Goal: Task Accomplishment & Management: Complete application form

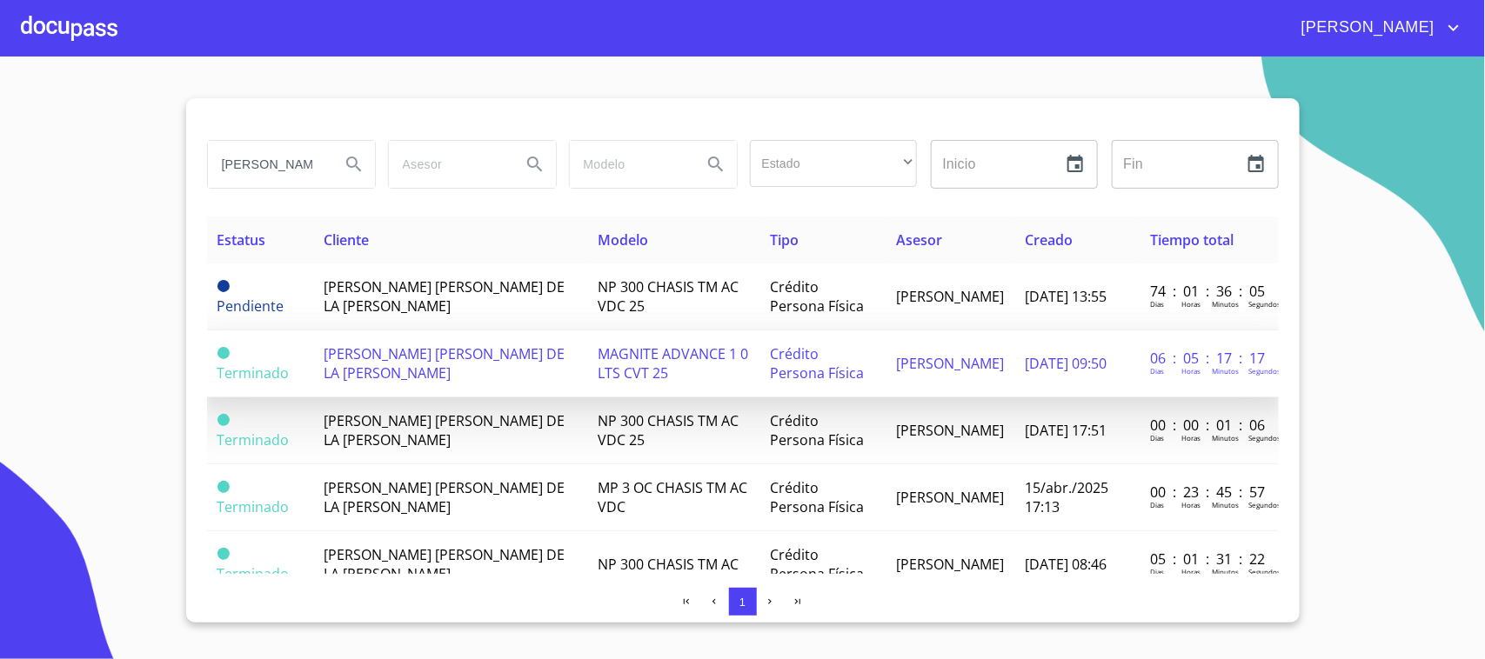
click at [450, 372] on td "[PERSON_NAME] [PERSON_NAME] DE LA [PERSON_NAME]" at bounding box center [450, 364] width 274 height 67
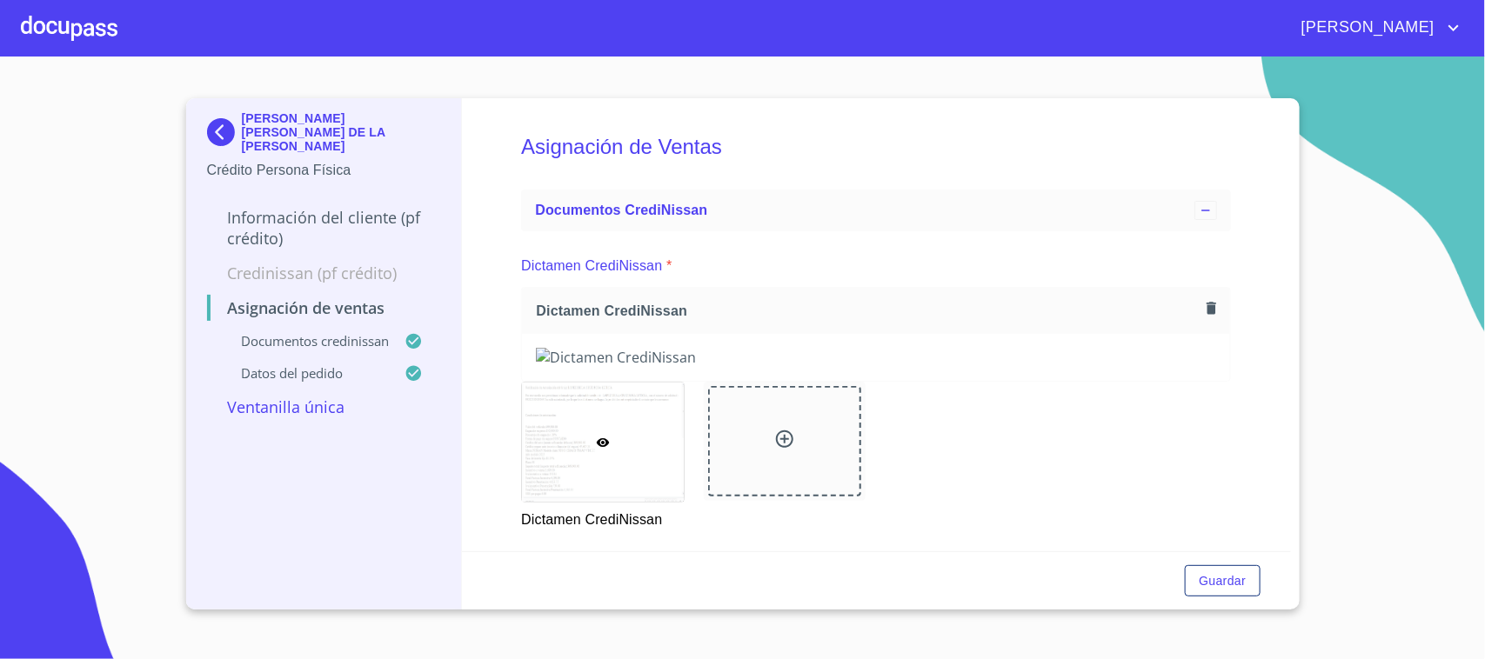
click at [57, 35] on div at bounding box center [69, 28] width 97 height 56
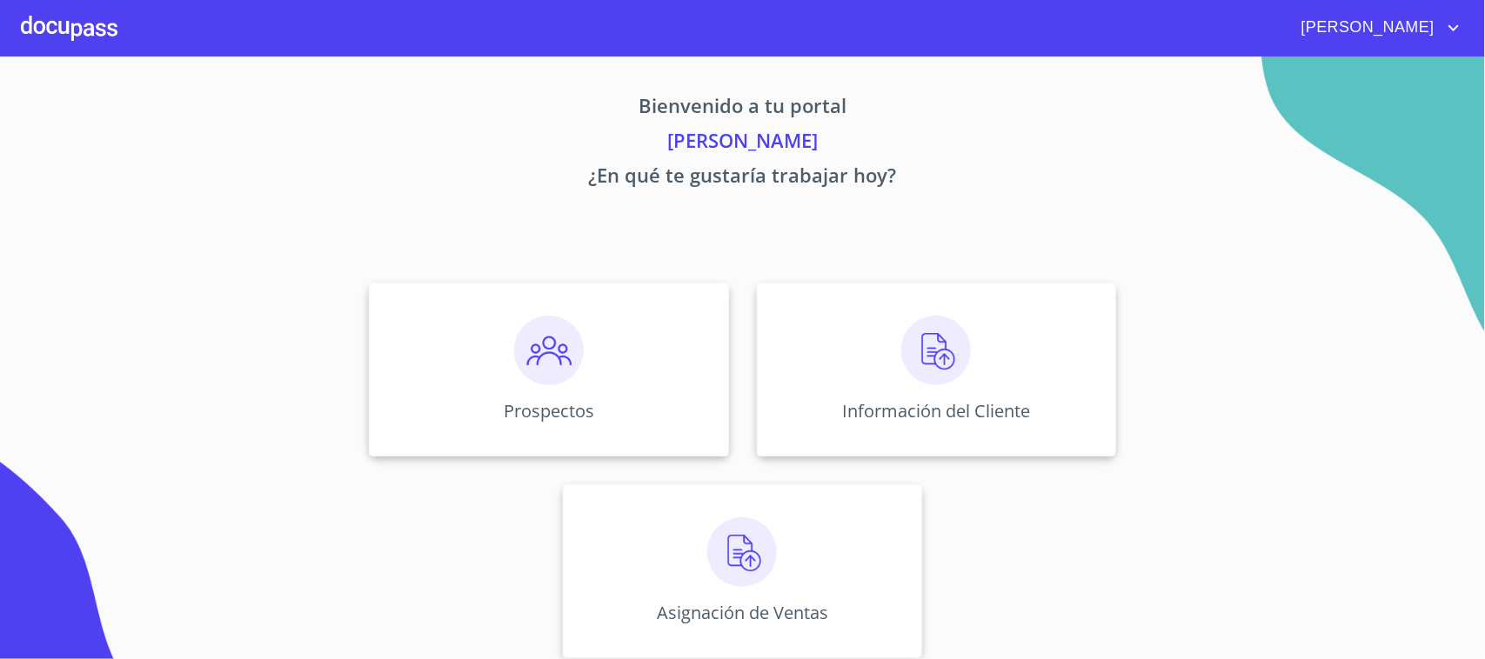
click at [696, 479] on div "Prospectos Información del Cliente Asignación de Ventas" at bounding box center [743, 471] width 1079 height 404
click at [709, 525] on img at bounding box center [742, 553] width 70 height 70
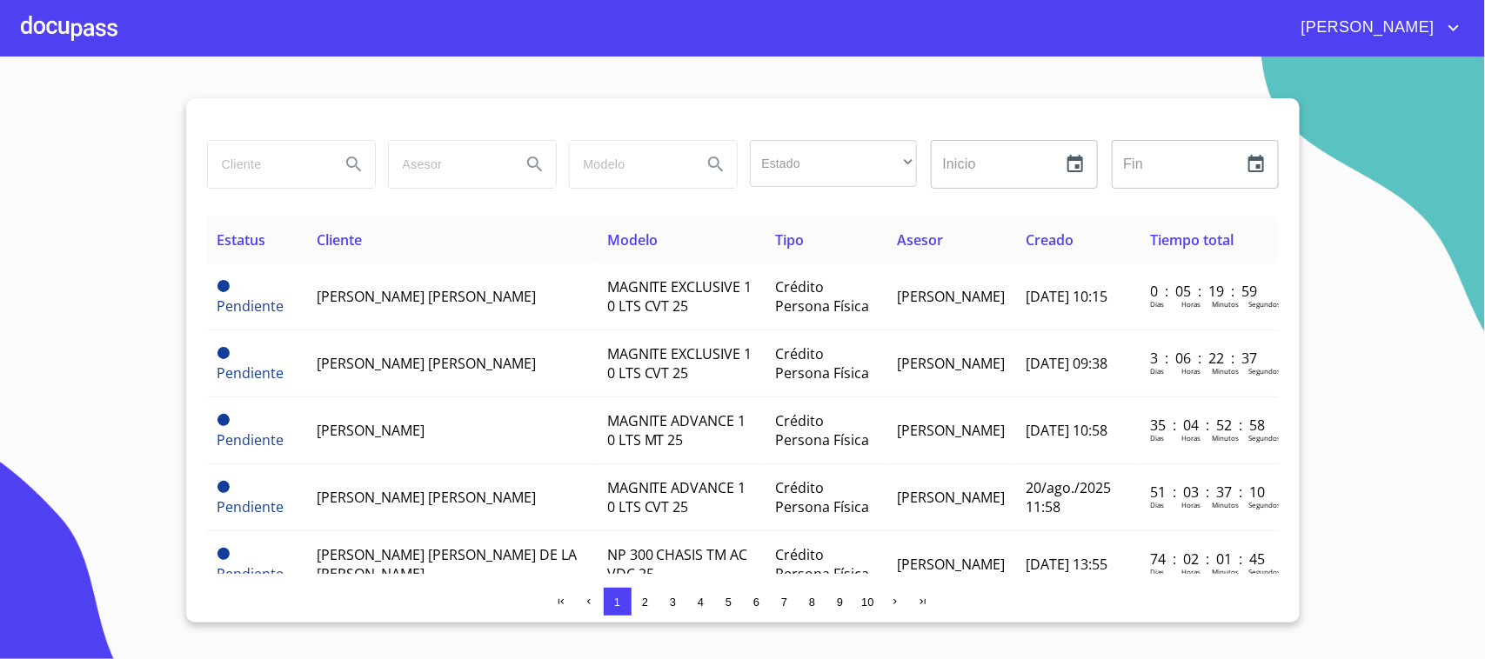
click at [310, 179] on input "search" at bounding box center [267, 164] width 118 height 47
type input "[PERSON_NAME]"
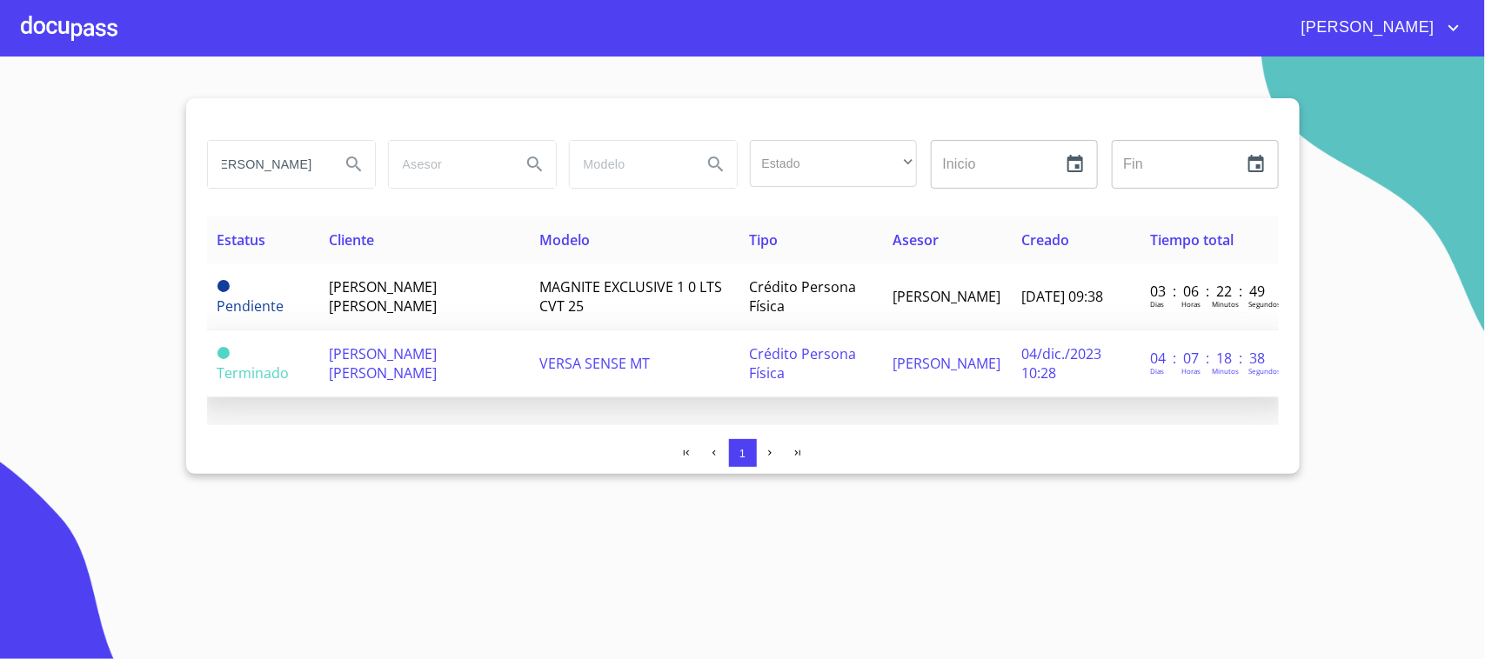
scroll to position [0, 0]
click at [437, 364] on span "[PERSON_NAME] [PERSON_NAME]" at bounding box center [383, 363] width 108 height 38
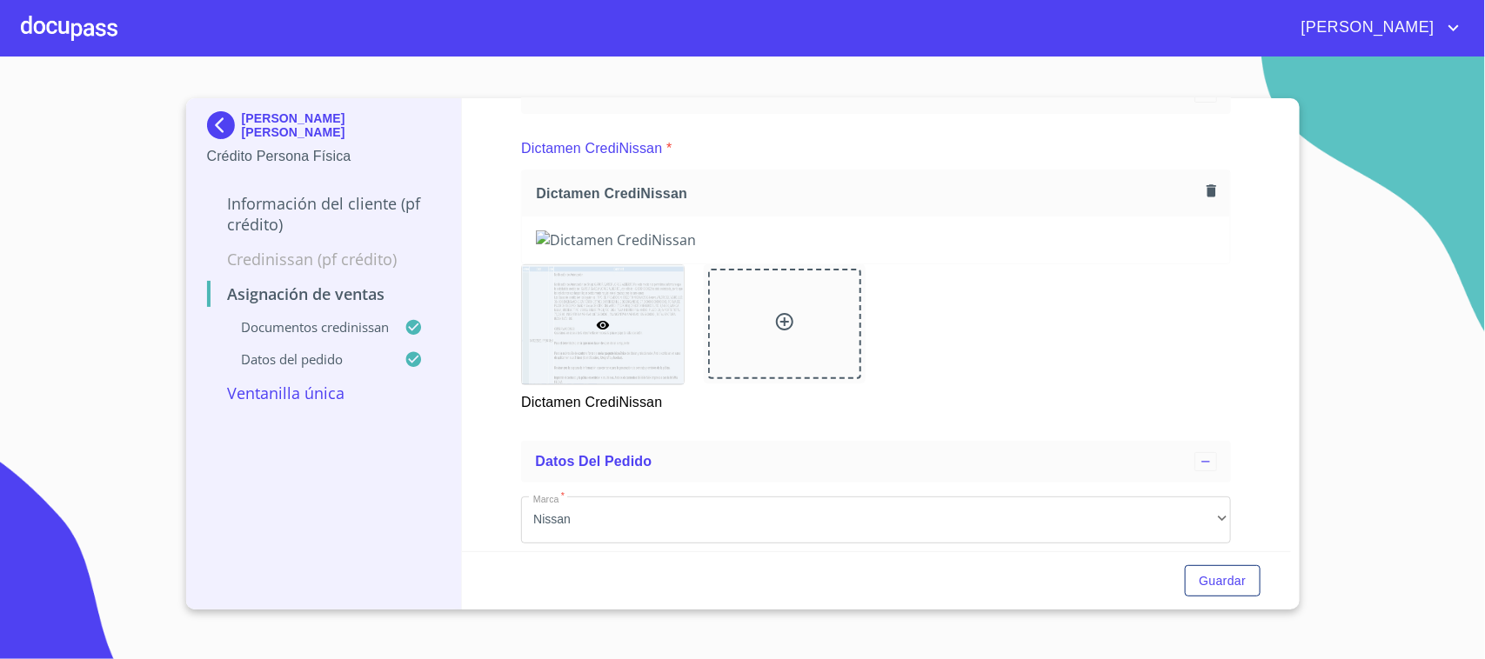
scroll to position [109, 0]
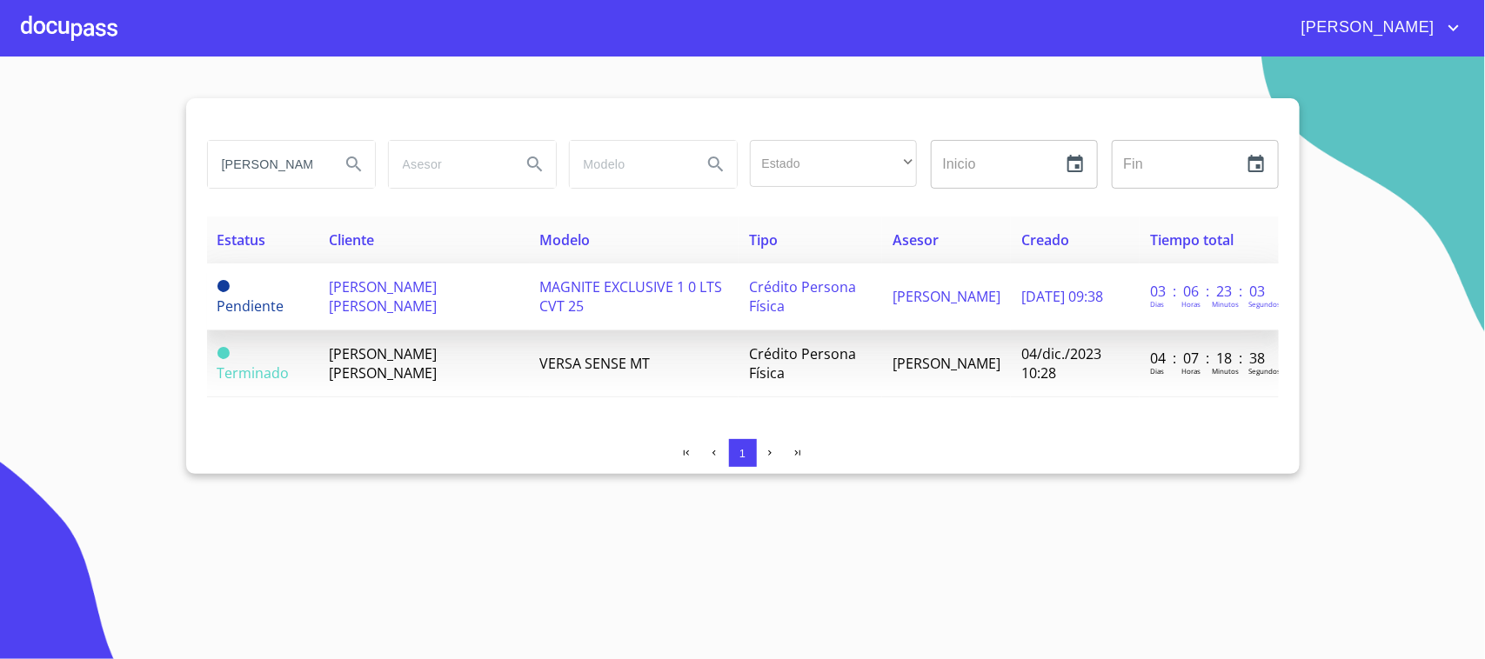
click at [457, 274] on td "[PERSON_NAME] [PERSON_NAME]" at bounding box center [423, 297] width 211 height 67
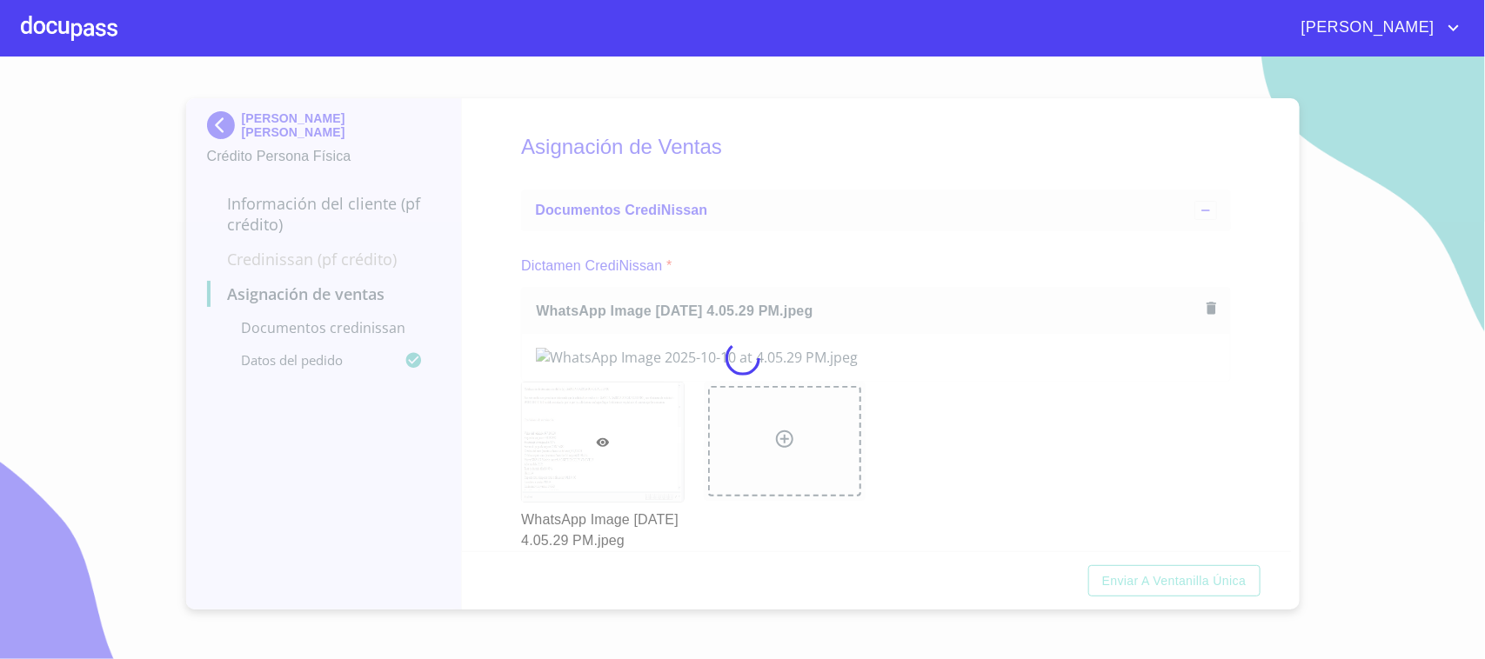
click at [712, 179] on div at bounding box center [742, 358] width 1485 height 603
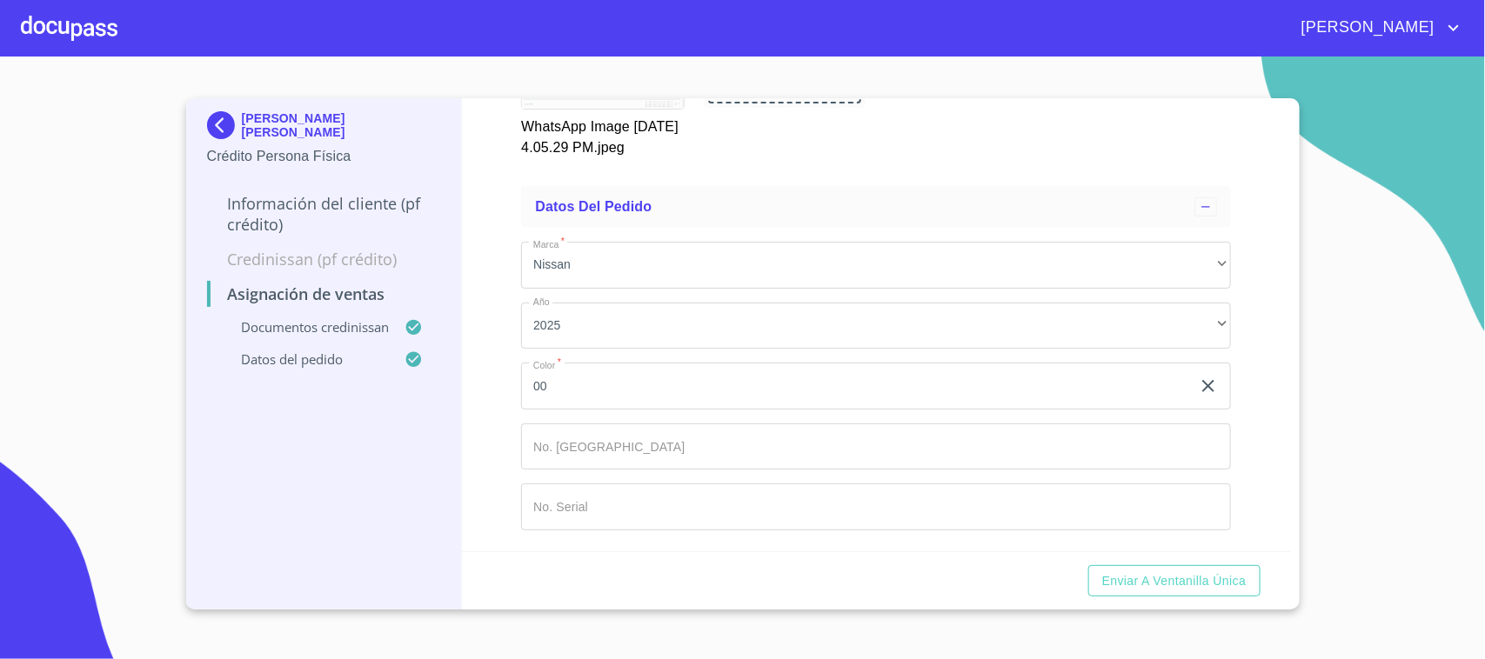
scroll to position [740, 0]
drag, startPoint x: 1212, startPoint y: 548, endPoint x: 1218, endPoint y: 555, distance: 9.2
click at [1218, 555] on form "Asignación de Ventas Documentos CrediNissan Dictamen CrediNissan * WhatsApp Ima…" at bounding box center [876, 353] width 829 height 511
click at [1218, 577] on span "Enviar a Ventanilla única" at bounding box center [1174, 582] width 144 height 22
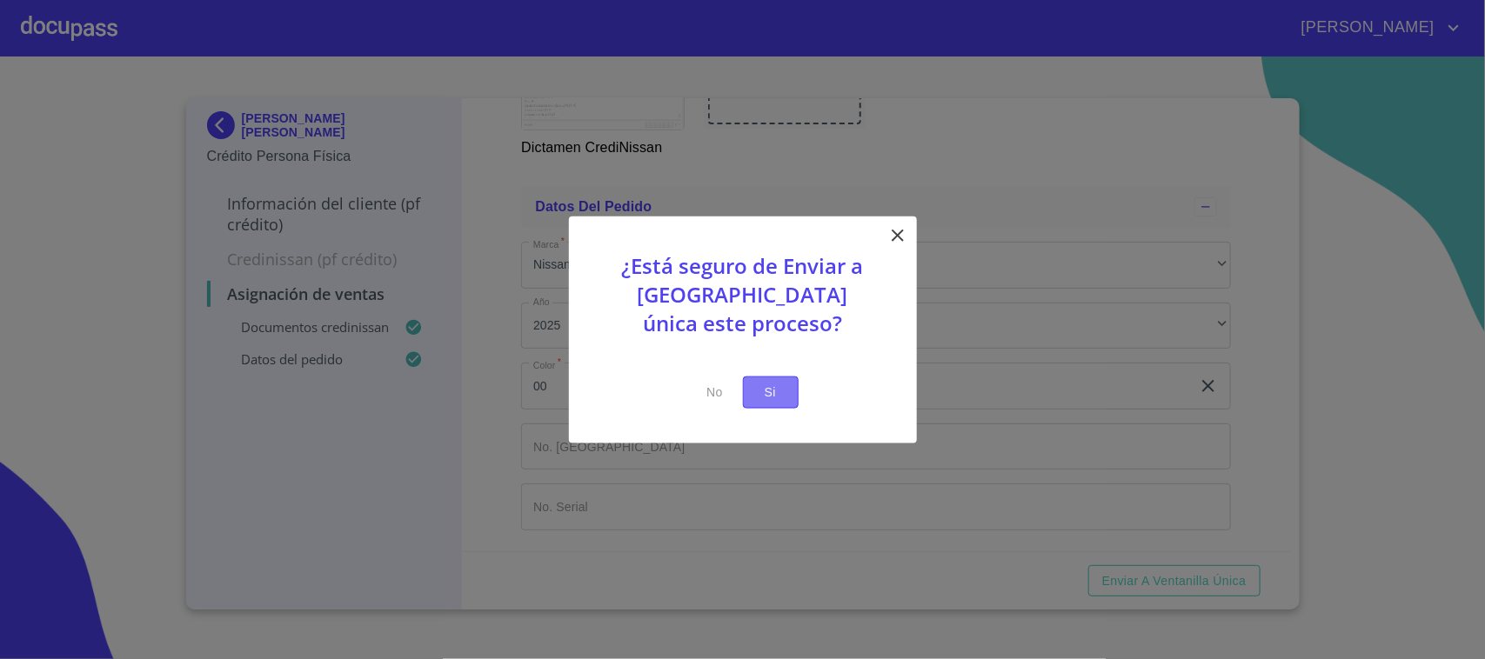
scroll to position [699, 0]
click at [781, 385] on span "Si" at bounding box center [771, 393] width 28 height 22
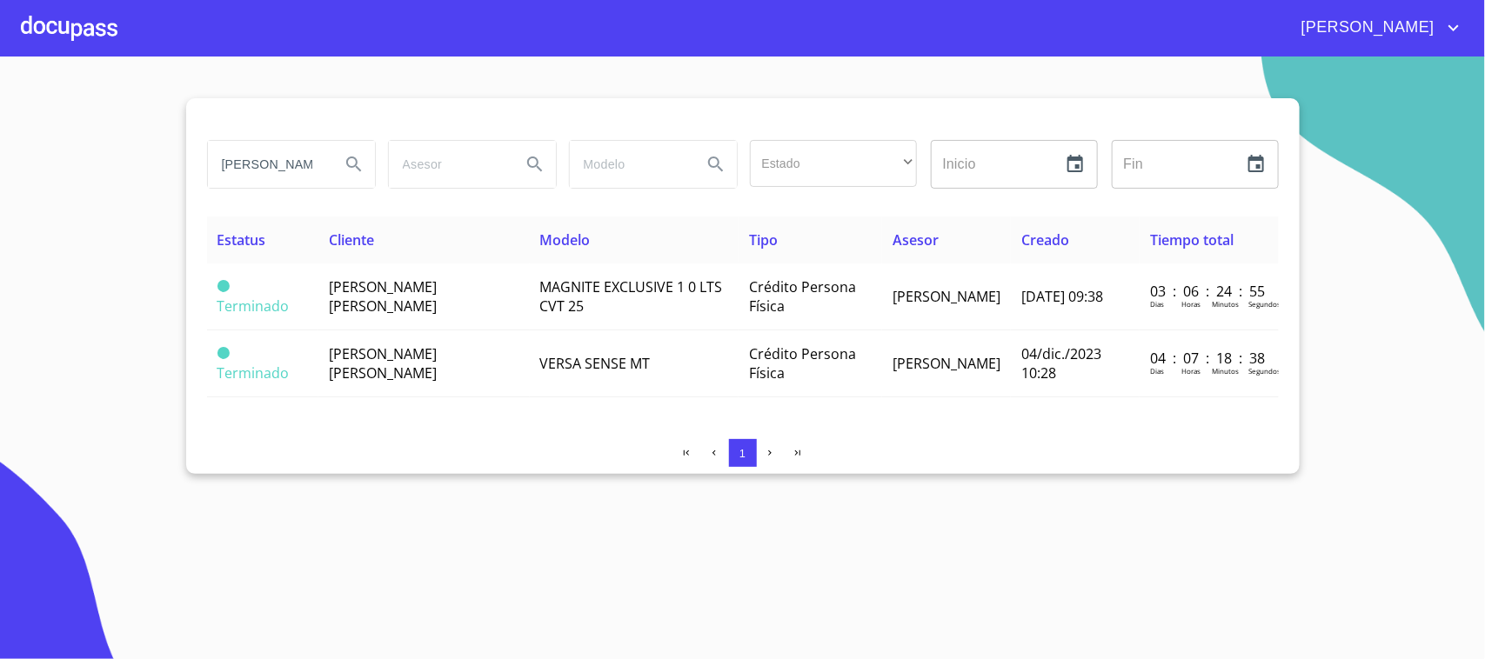
click at [58, 19] on div at bounding box center [69, 28] width 97 height 56
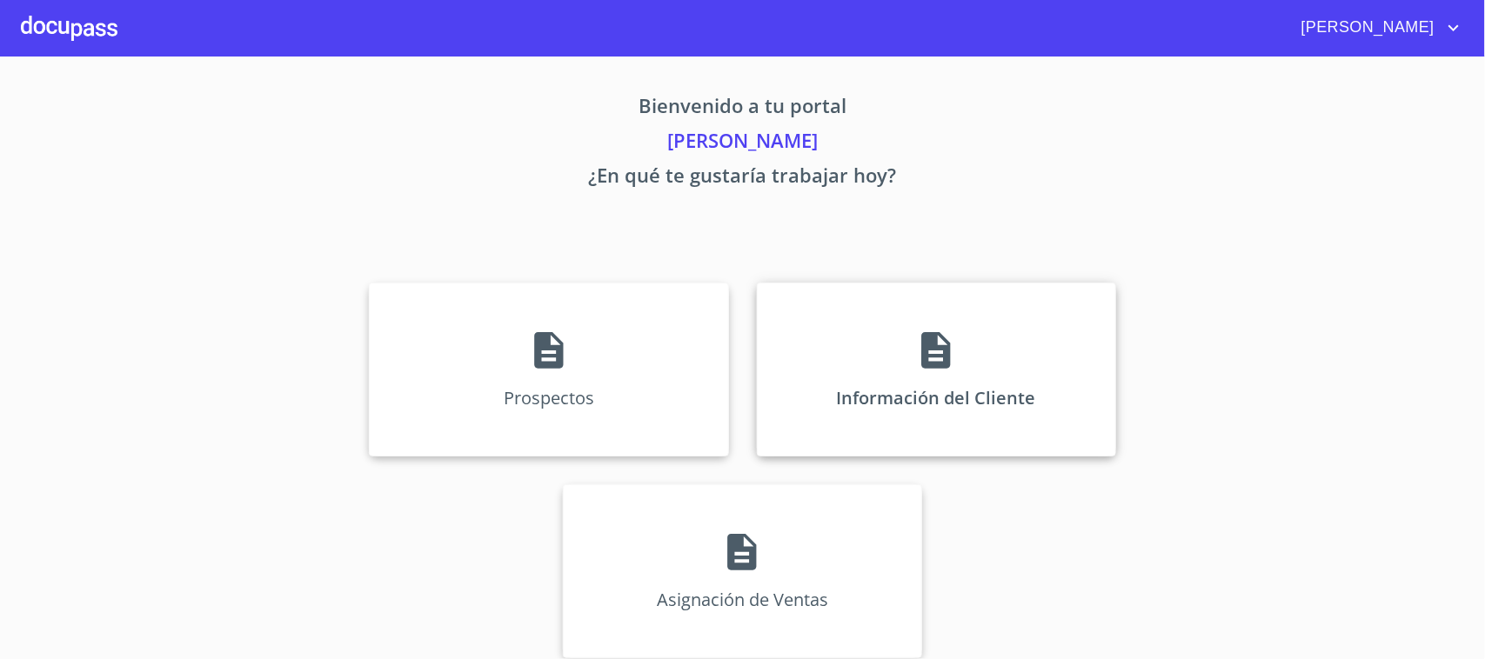
click at [932, 392] on p "Información del Cliente" at bounding box center [936, 397] width 199 height 23
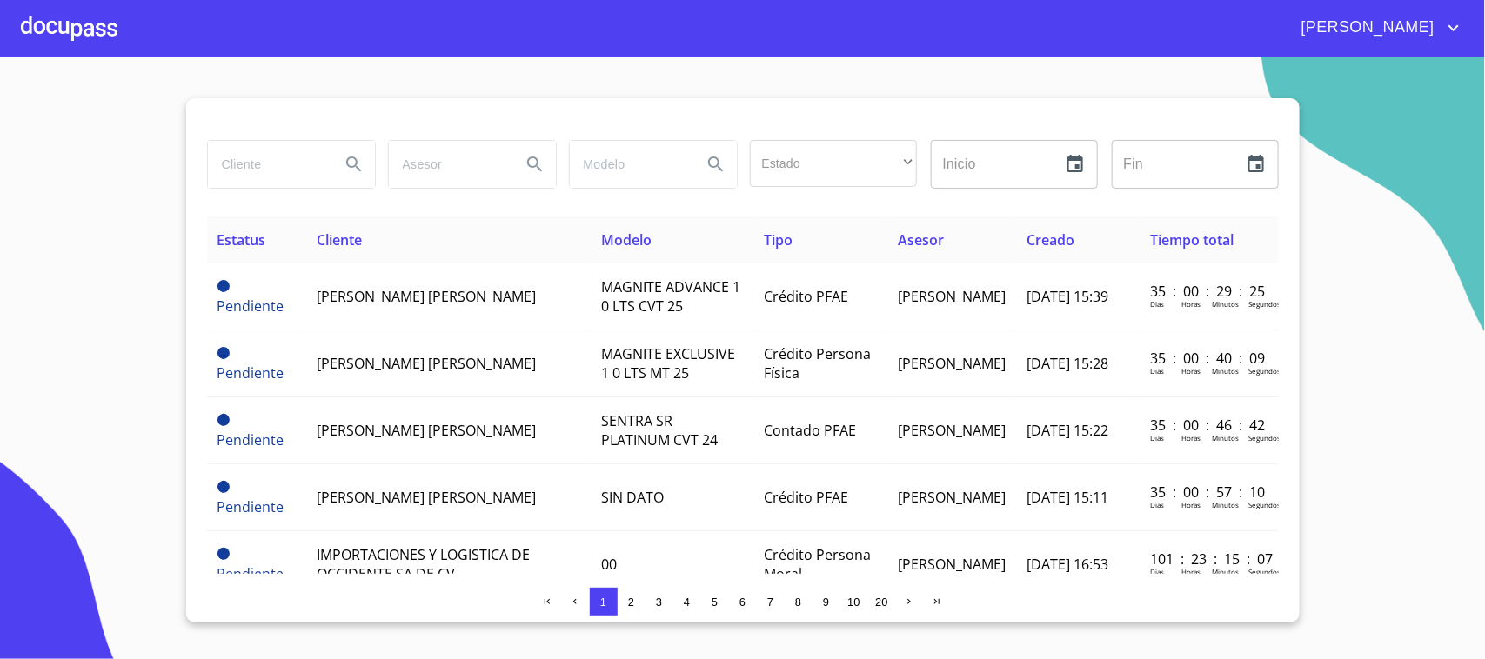
click at [261, 167] on input "search" at bounding box center [267, 164] width 118 height 47
type input "[PERSON_NAME]"
click at [349, 154] on icon "Search" at bounding box center [354, 164] width 21 height 21
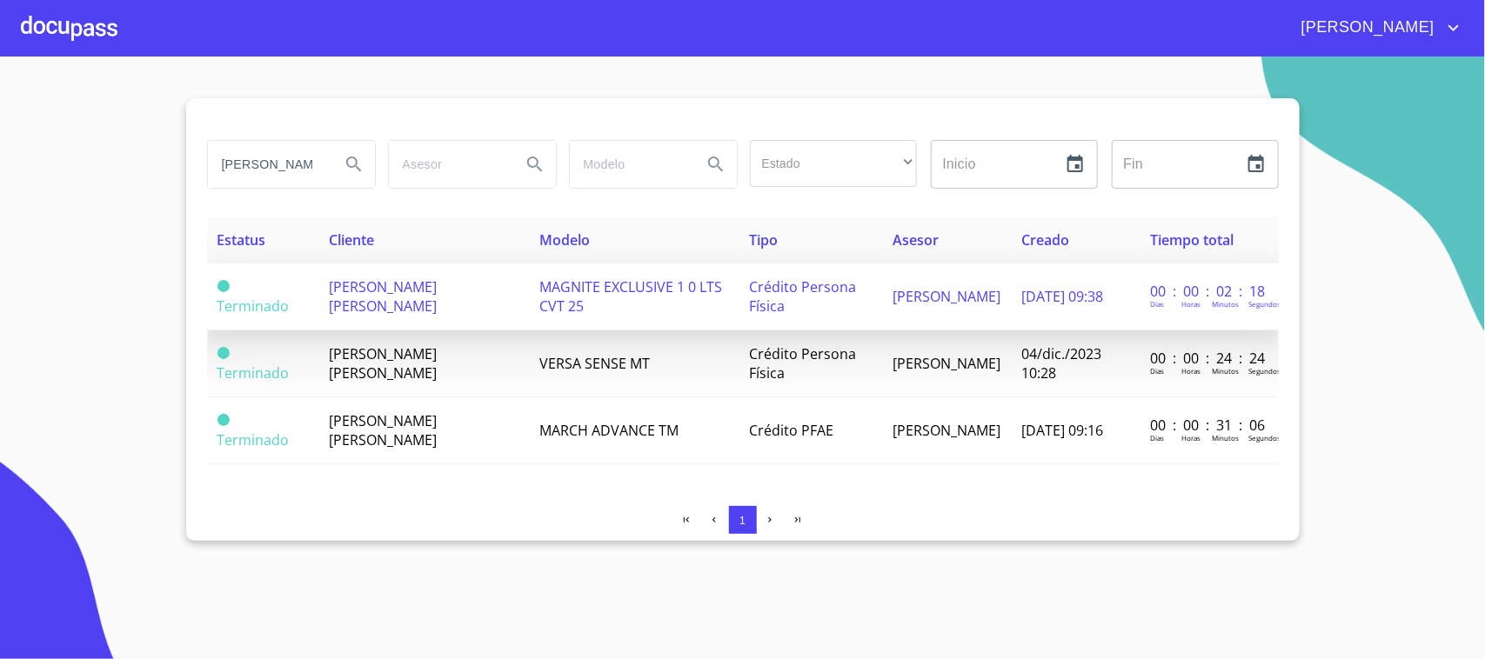
click at [502, 306] on td "[PERSON_NAME] [PERSON_NAME]" at bounding box center [423, 297] width 211 height 67
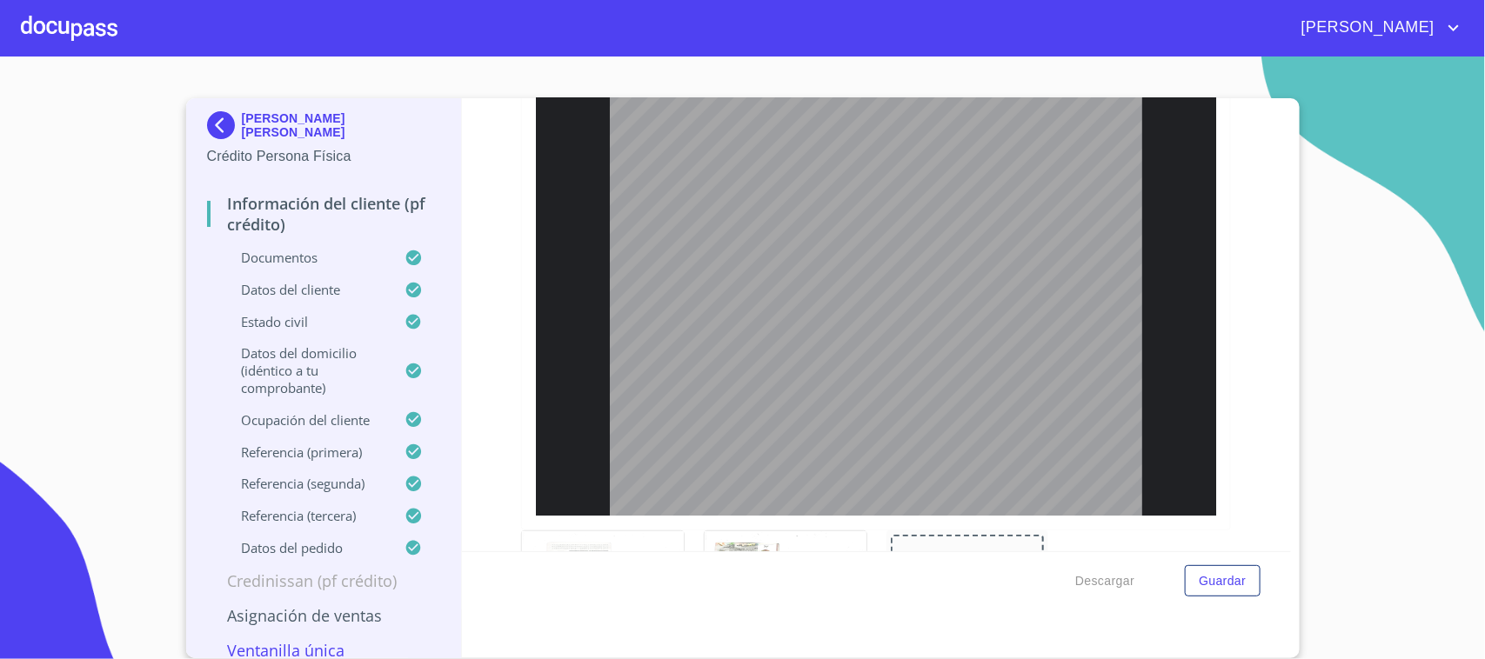
scroll to position [237, 0]
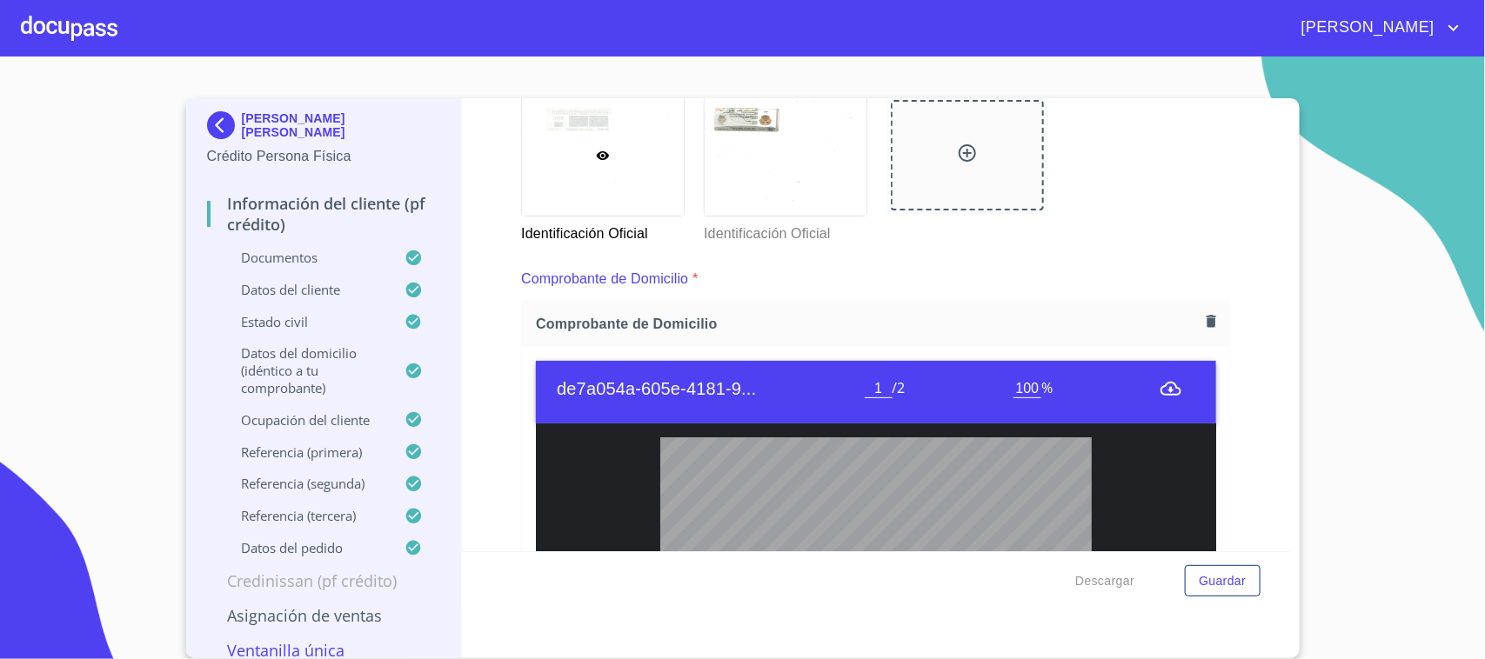
click at [679, 174] on div at bounding box center [603, 156] width 162 height 119
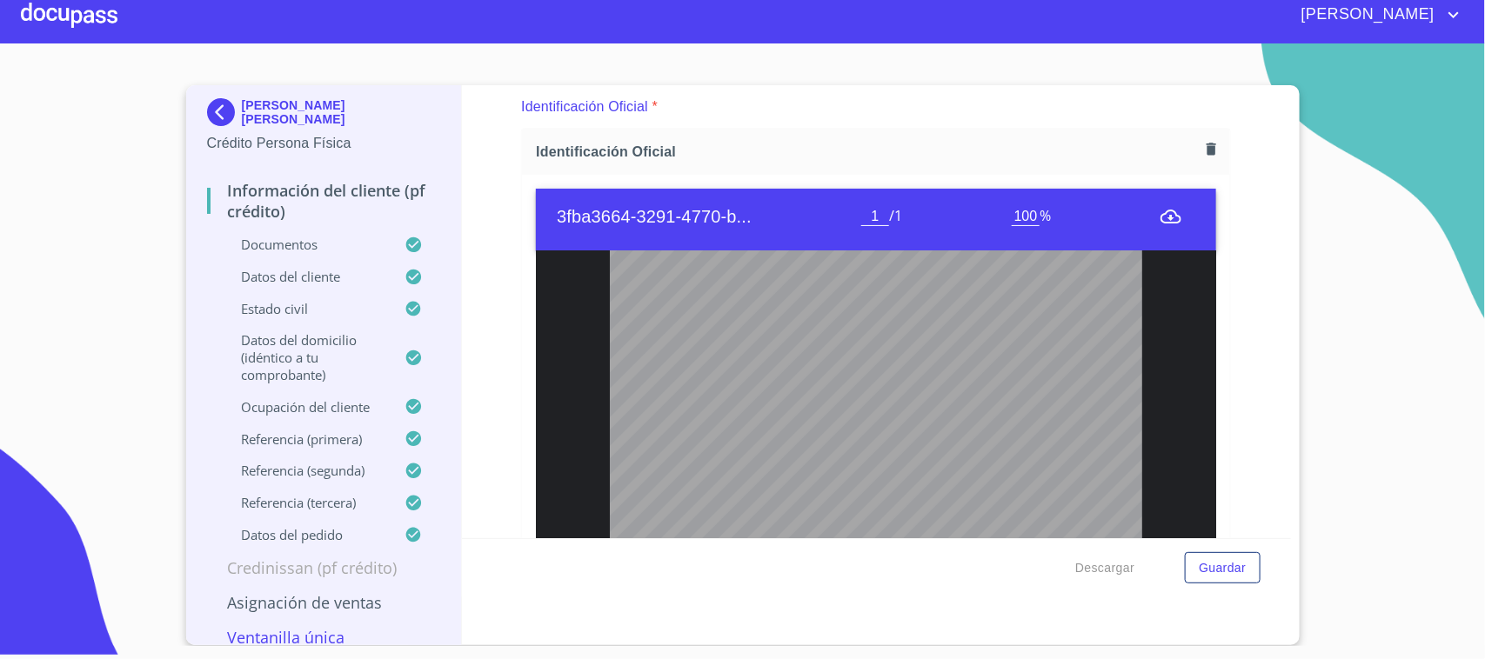
click at [749, 184] on div "3fba3664-3291-4770-b... 1 / 1 100 %" at bounding box center [876, 452] width 708 height 555
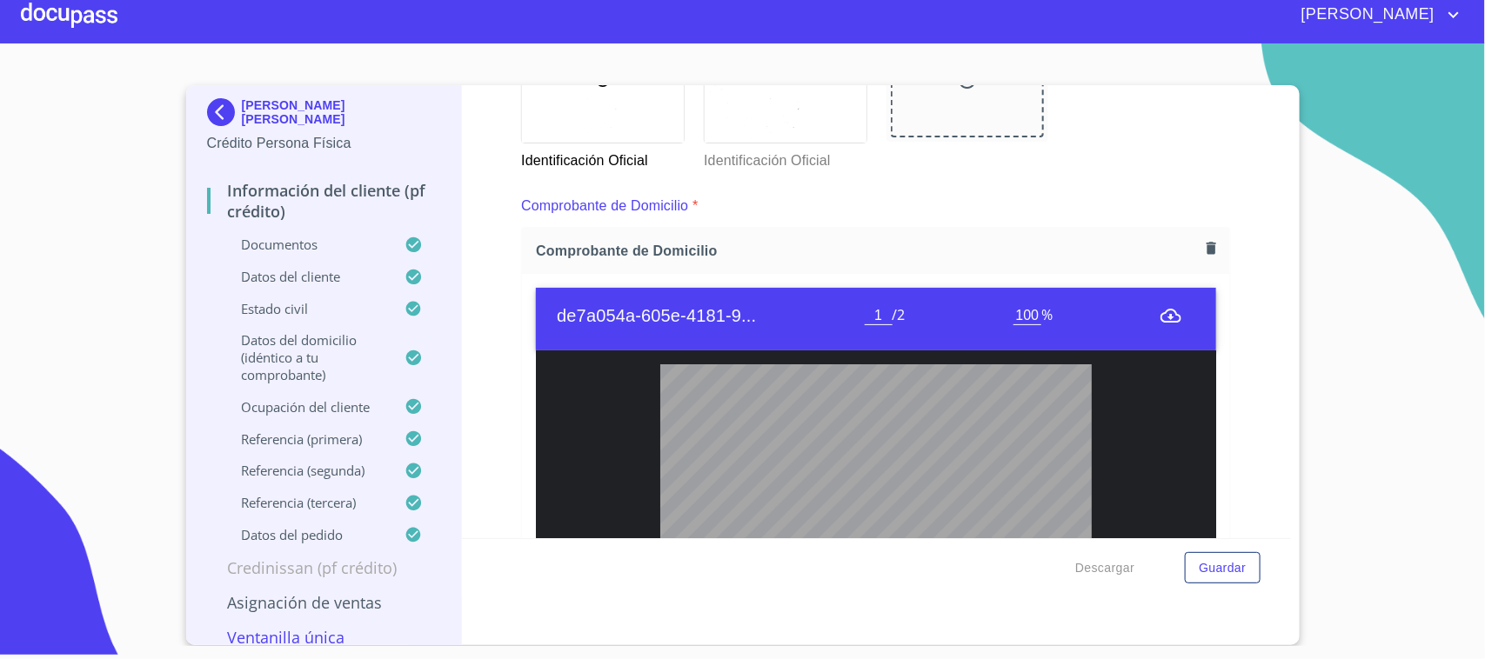
scroll to position [0, 0]
click at [0, 0] on div at bounding box center [0, 0] width 0 height 0
